Goal: Navigation & Orientation: Find specific page/section

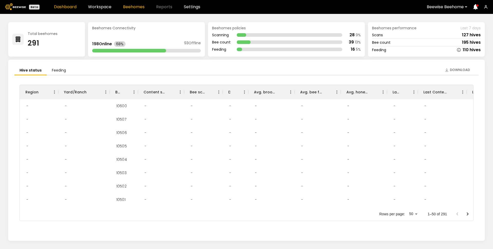
click at [124, 7] on link "Beehomes" at bounding box center [134, 7] width 22 height 4
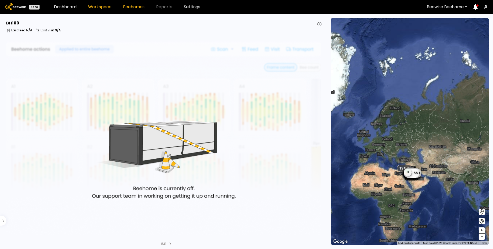
click at [95, 9] on link "Workspace" at bounding box center [99, 7] width 23 height 4
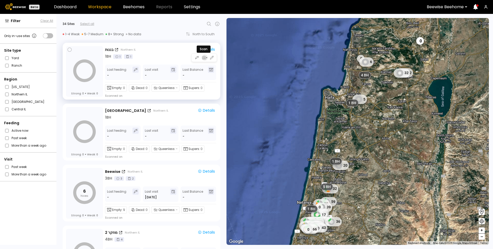
click at [206, 58] on icon "button" at bounding box center [207, 58] width 2 height 2
